Goal: Task Accomplishment & Management: Manage account settings

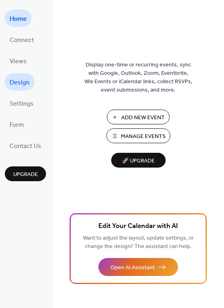
click at [31, 80] on link "Design" at bounding box center [20, 81] width 30 height 17
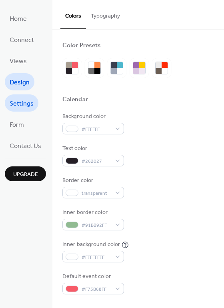
click at [21, 101] on span "Settings" at bounding box center [22, 104] width 24 height 12
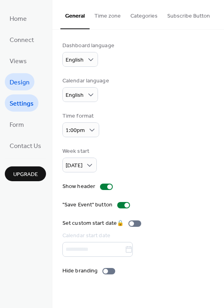
click at [14, 81] on span "Design" at bounding box center [20, 82] width 20 height 12
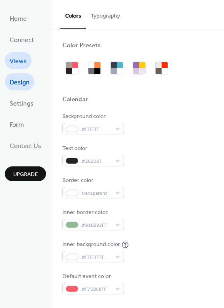
click at [16, 61] on span "Views" at bounding box center [18, 61] width 17 height 12
